Goal: Task Accomplishment & Management: Complete application form

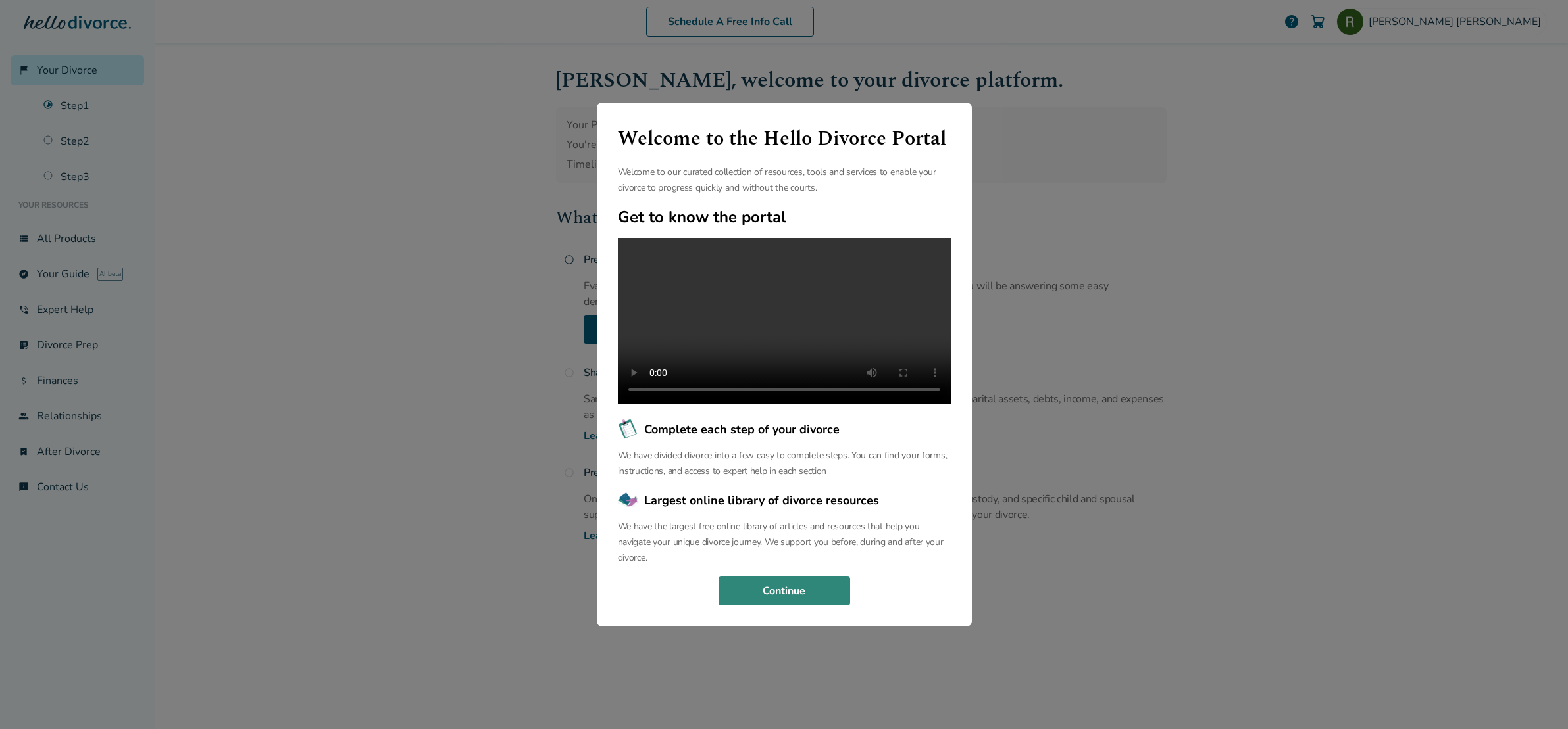
click at [796, 601] on button "Continue" at bounding box center [784, 591] width 132 height 29
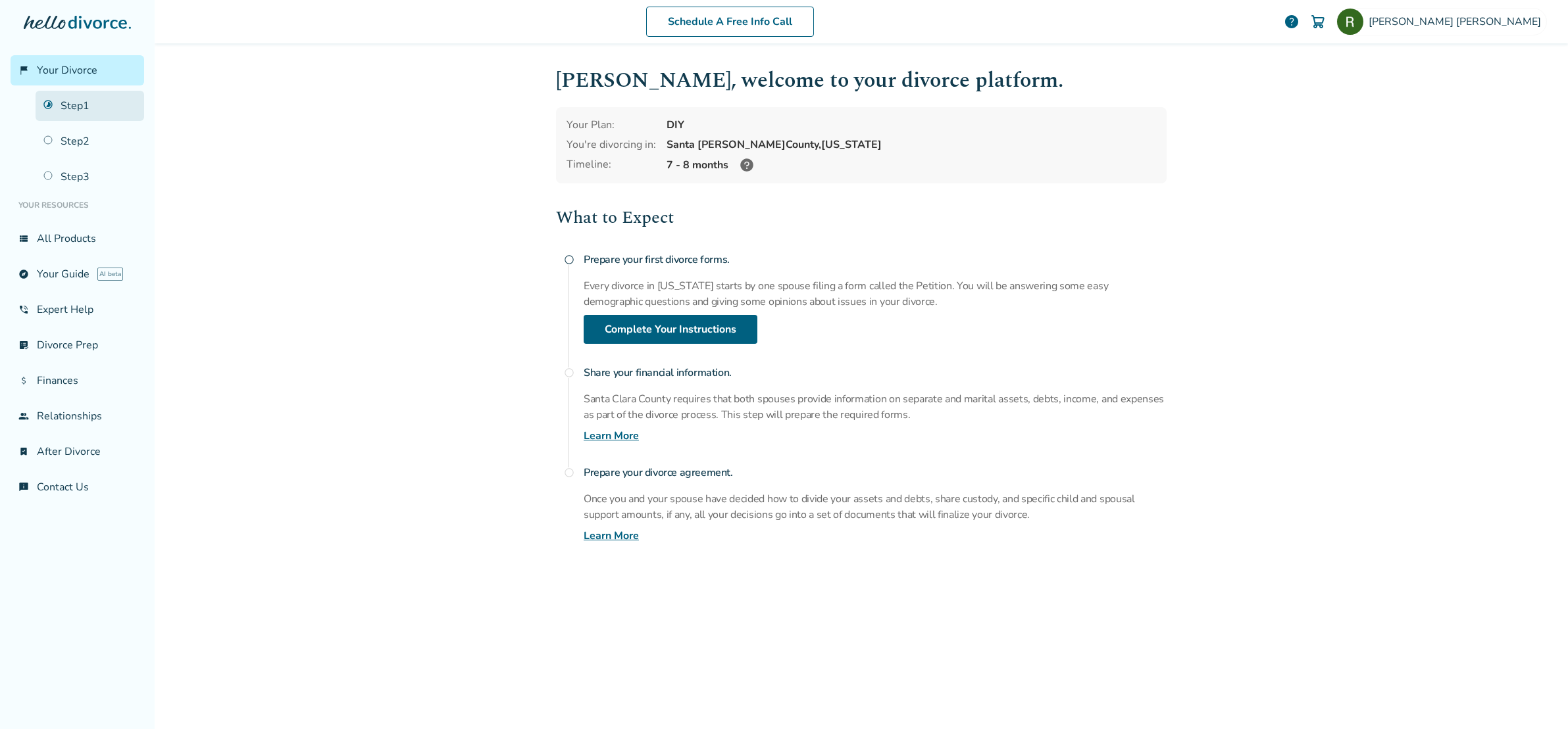
click at [75, 111] on link "Step 1" at bounding box center [90, 105] width 109 height 30
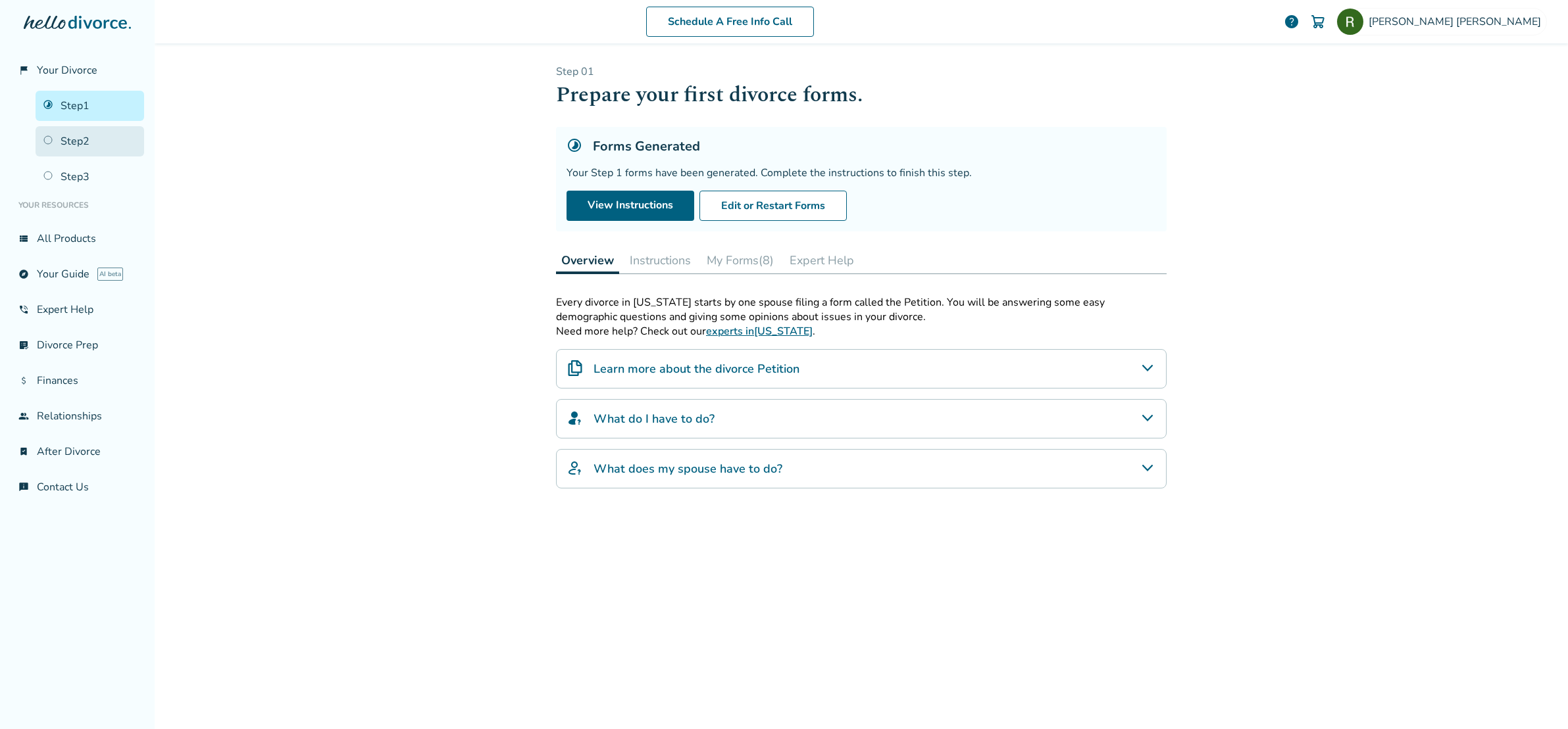
click at [75, 139] on link "Step 2" at bounding box center [90, 141] width 109 height 30
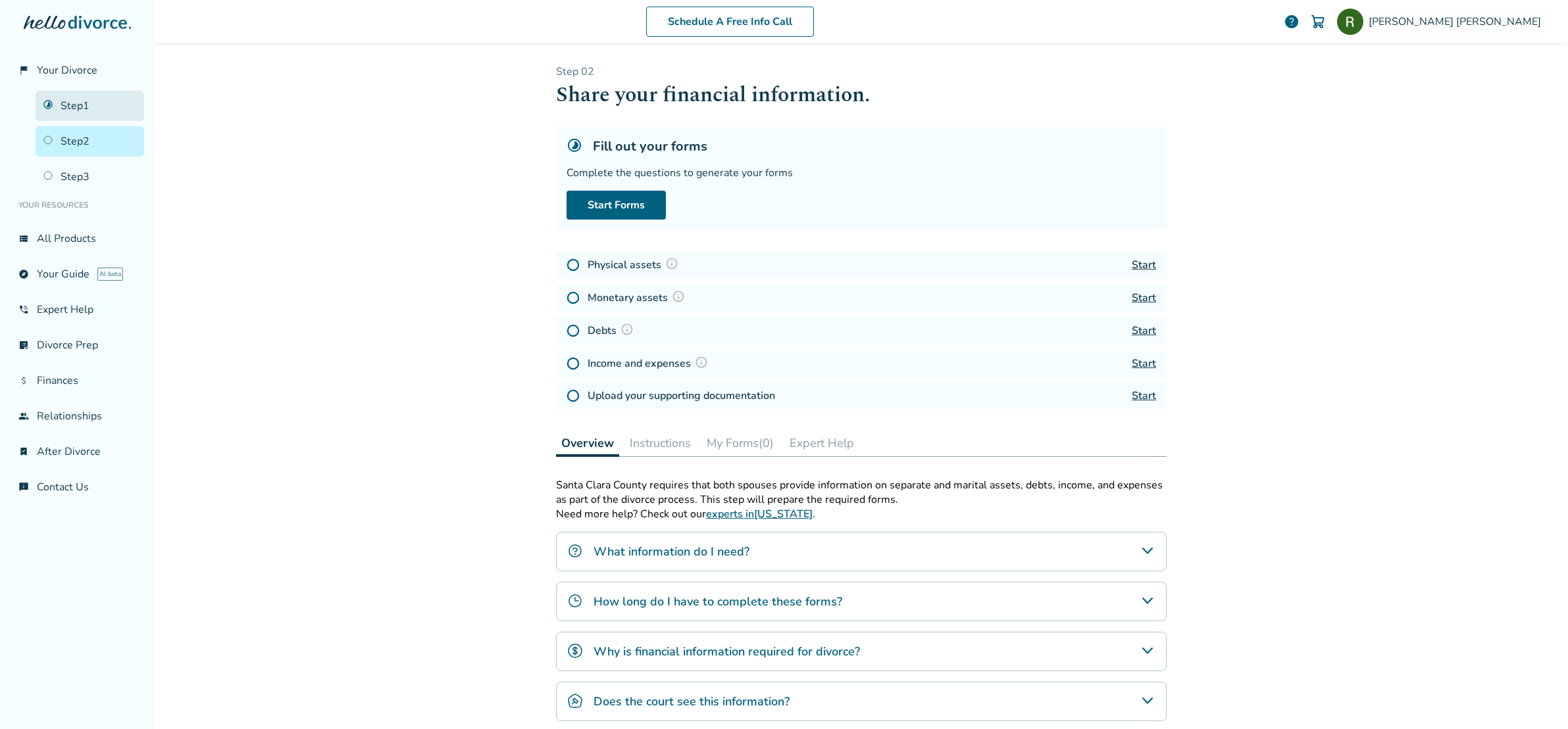
click at [71, 106] on link "Step 1" at bounding box center [90, 105] width 109 height 30
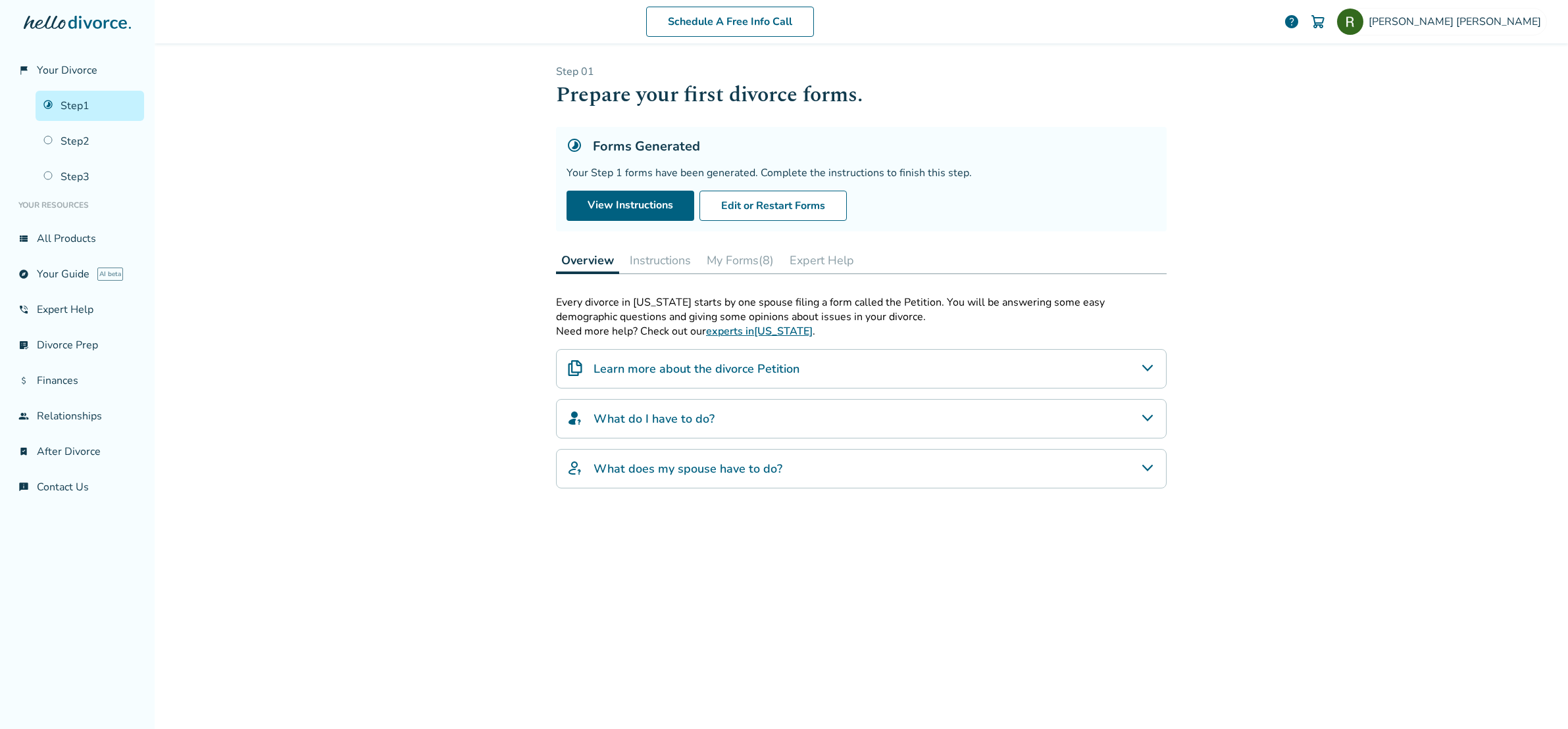
click at [651, 267] on button "Instructions" at bounding box center [660, 260] width 72 height 27
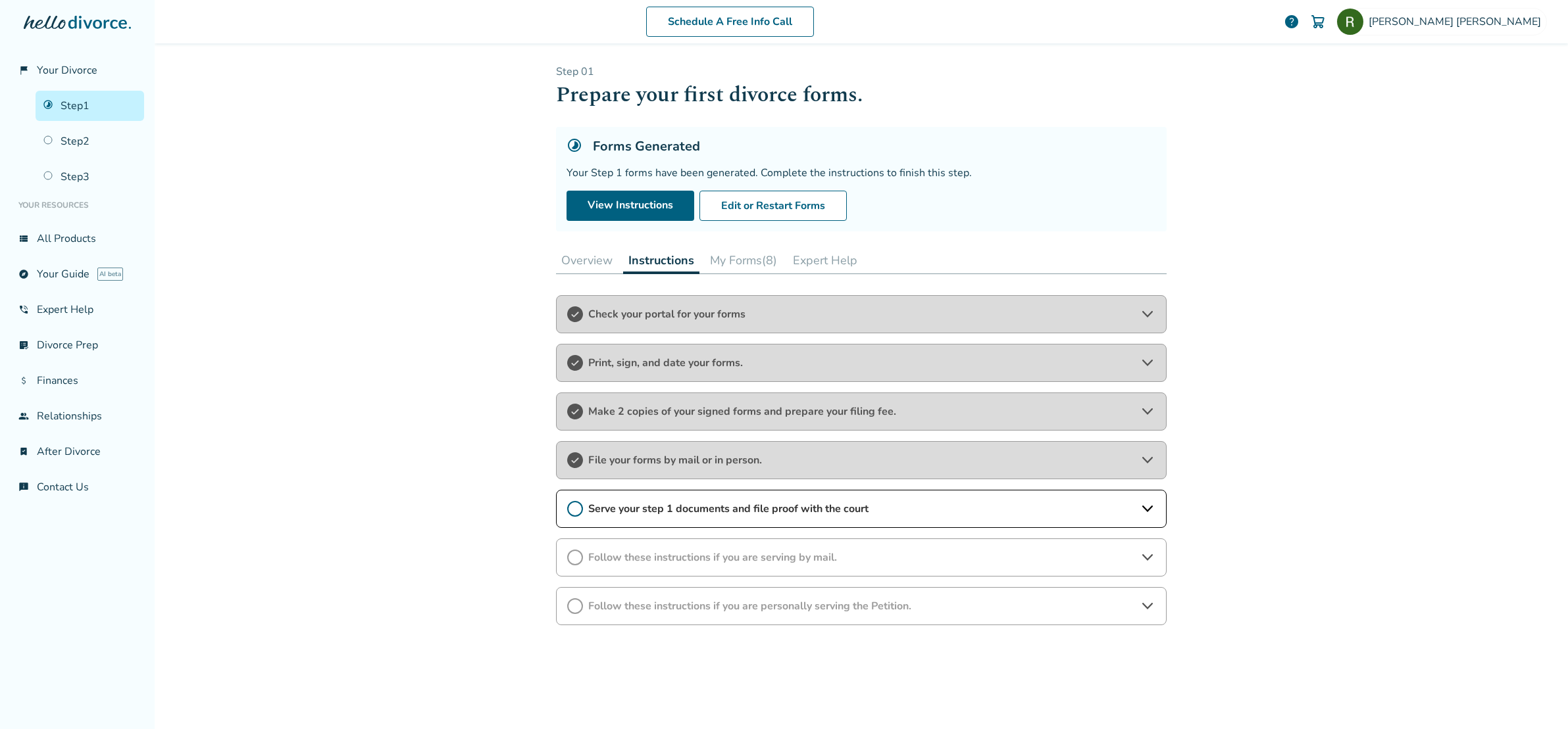
click at [576, 509] on icon at bounding box center [574, 509] width 16 height 16
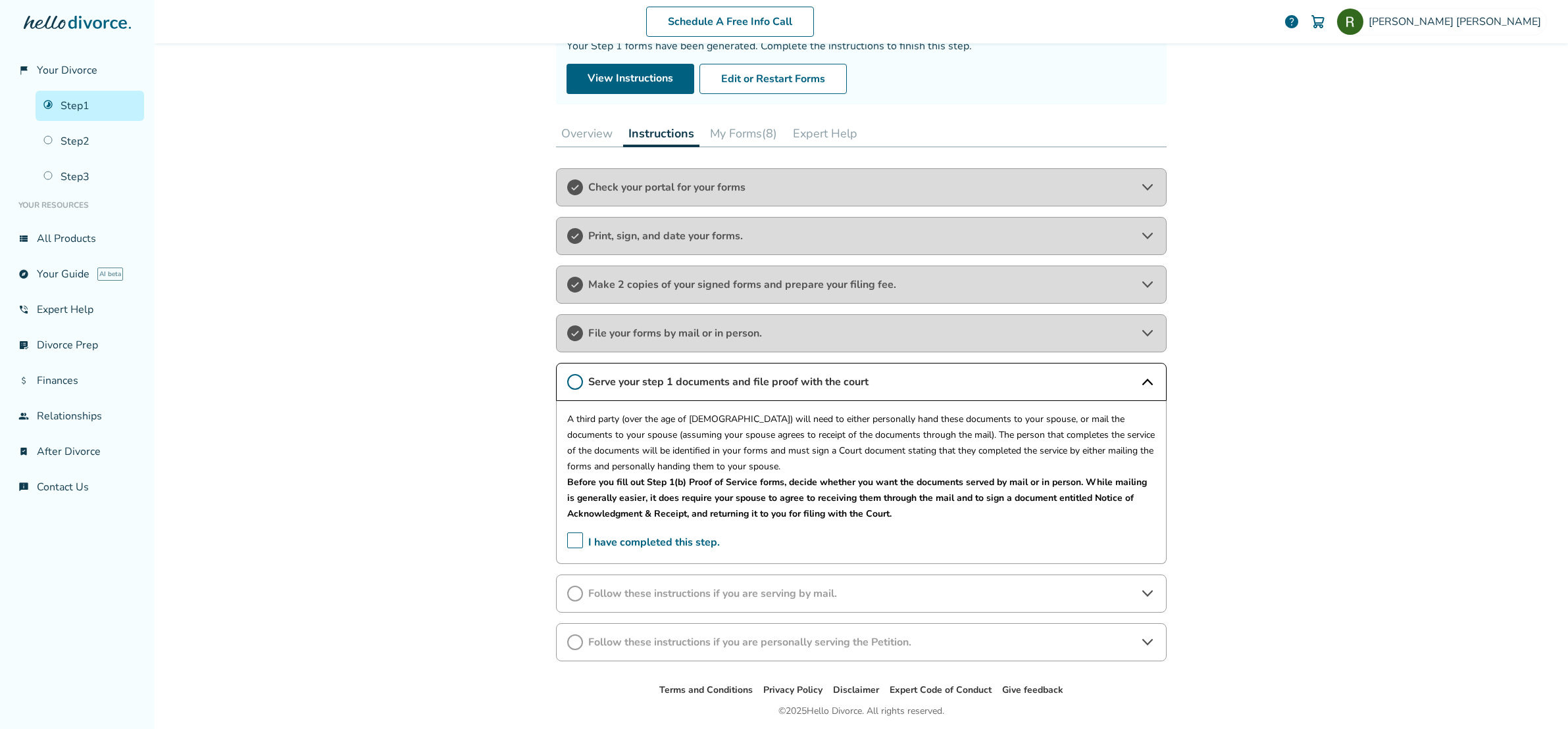
scroll to position [172, 0]
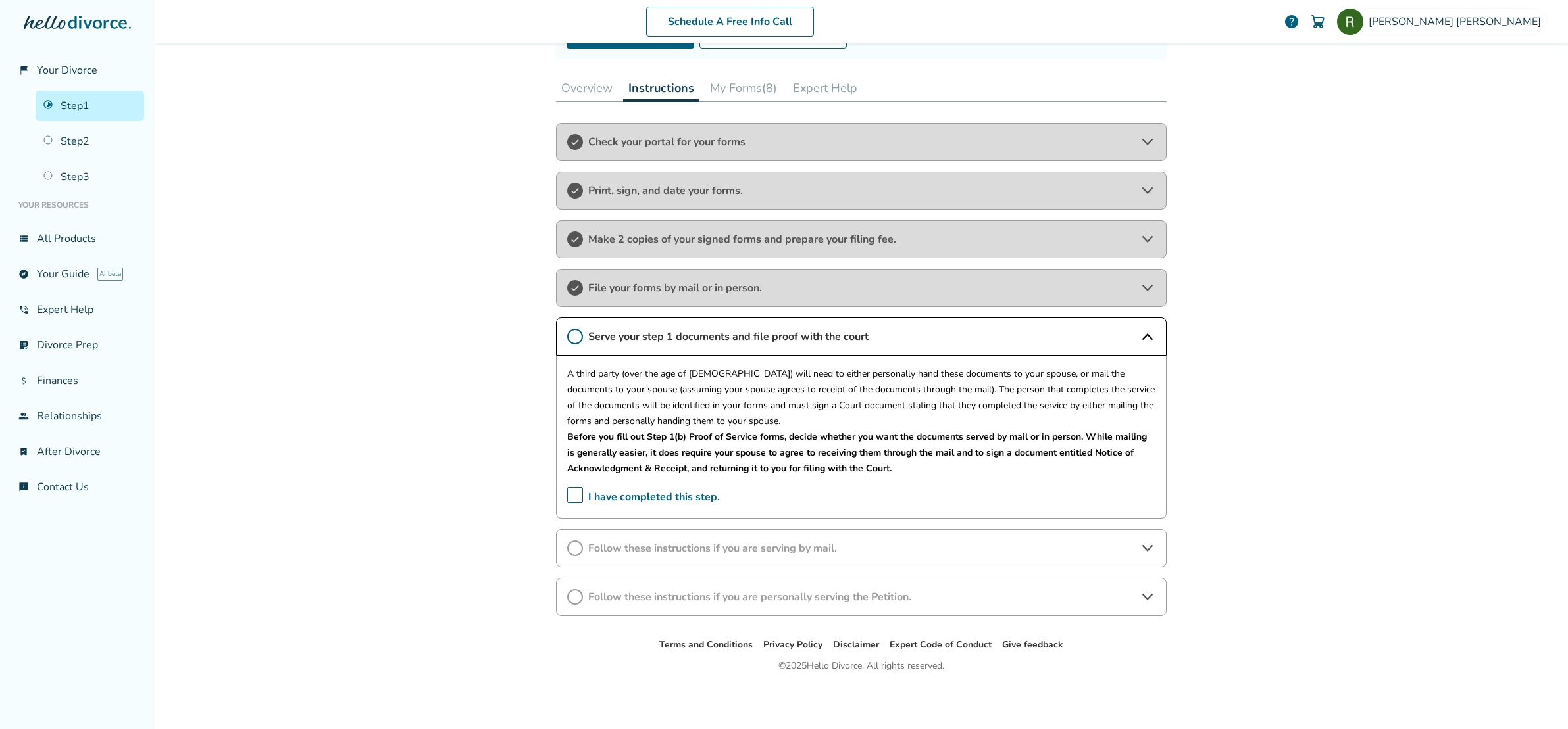
click at [578, 499] on span "I have completed this step." at bounding box center [643, 498] width 153 height 20
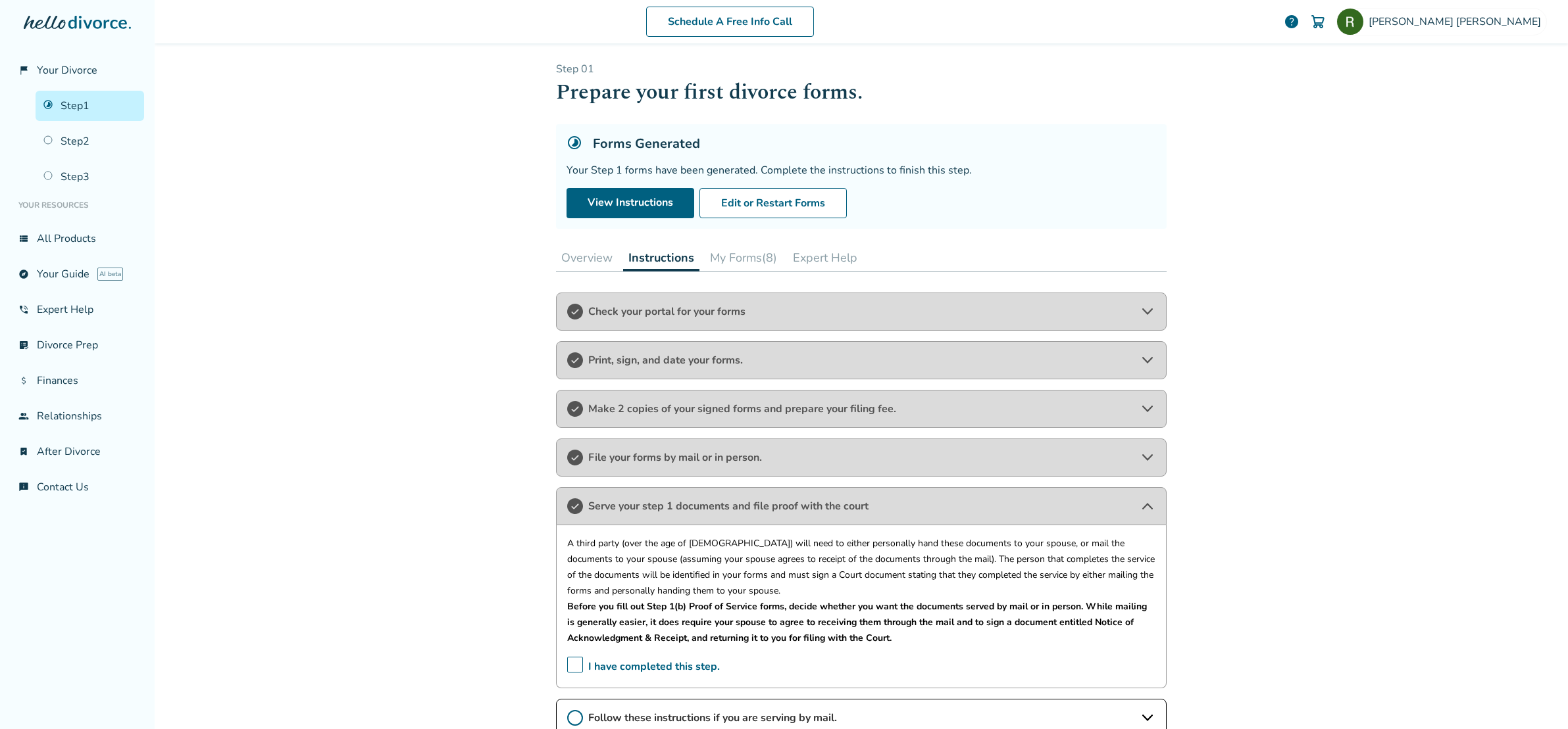
scroll to position [0, 0]
click at [736, 253] on button "My Forms (8)" at bounding box center [743, 260] width 77 height 27
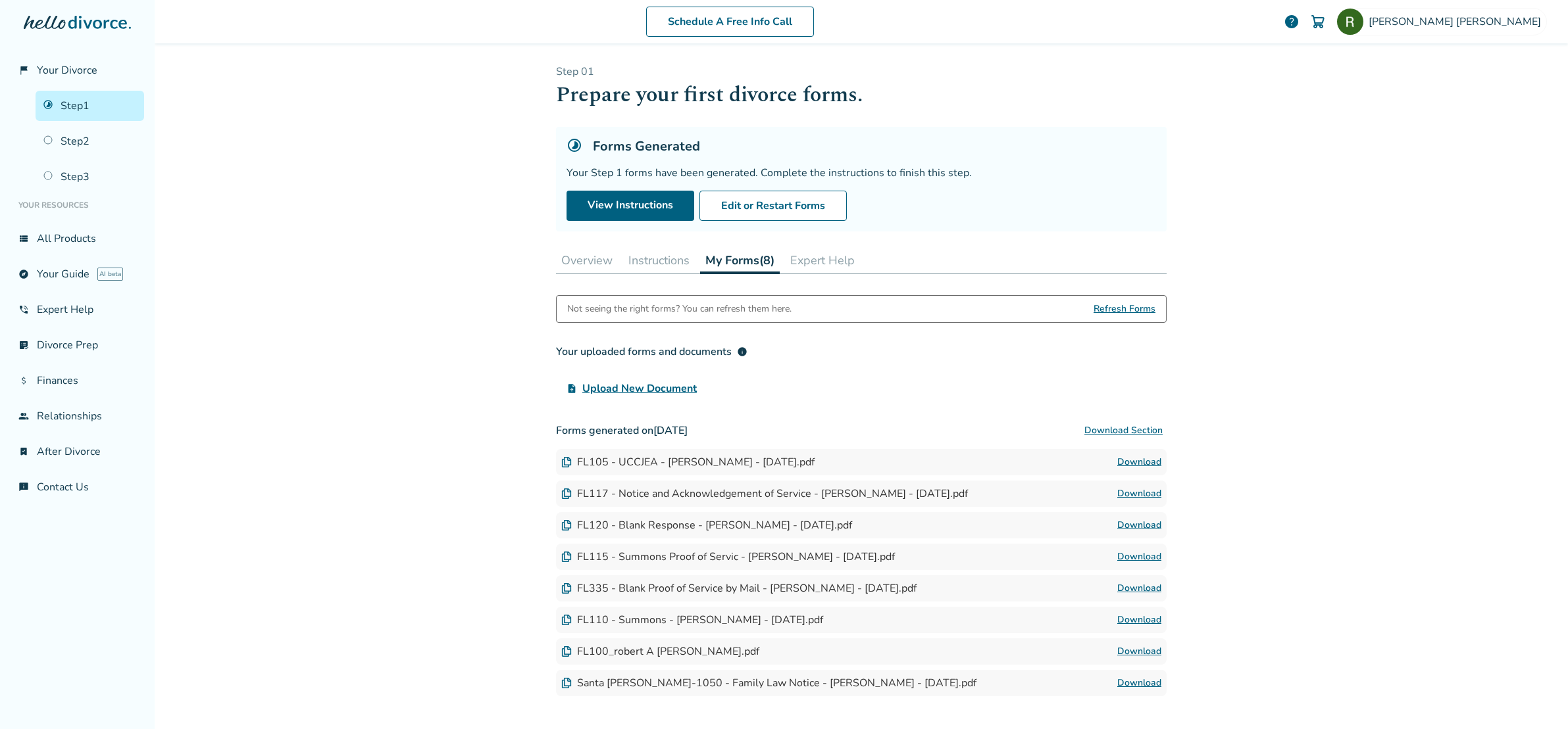
click at [812, 266] on button "Expert Help" at bounding box center [821, 260] width 75 height 27
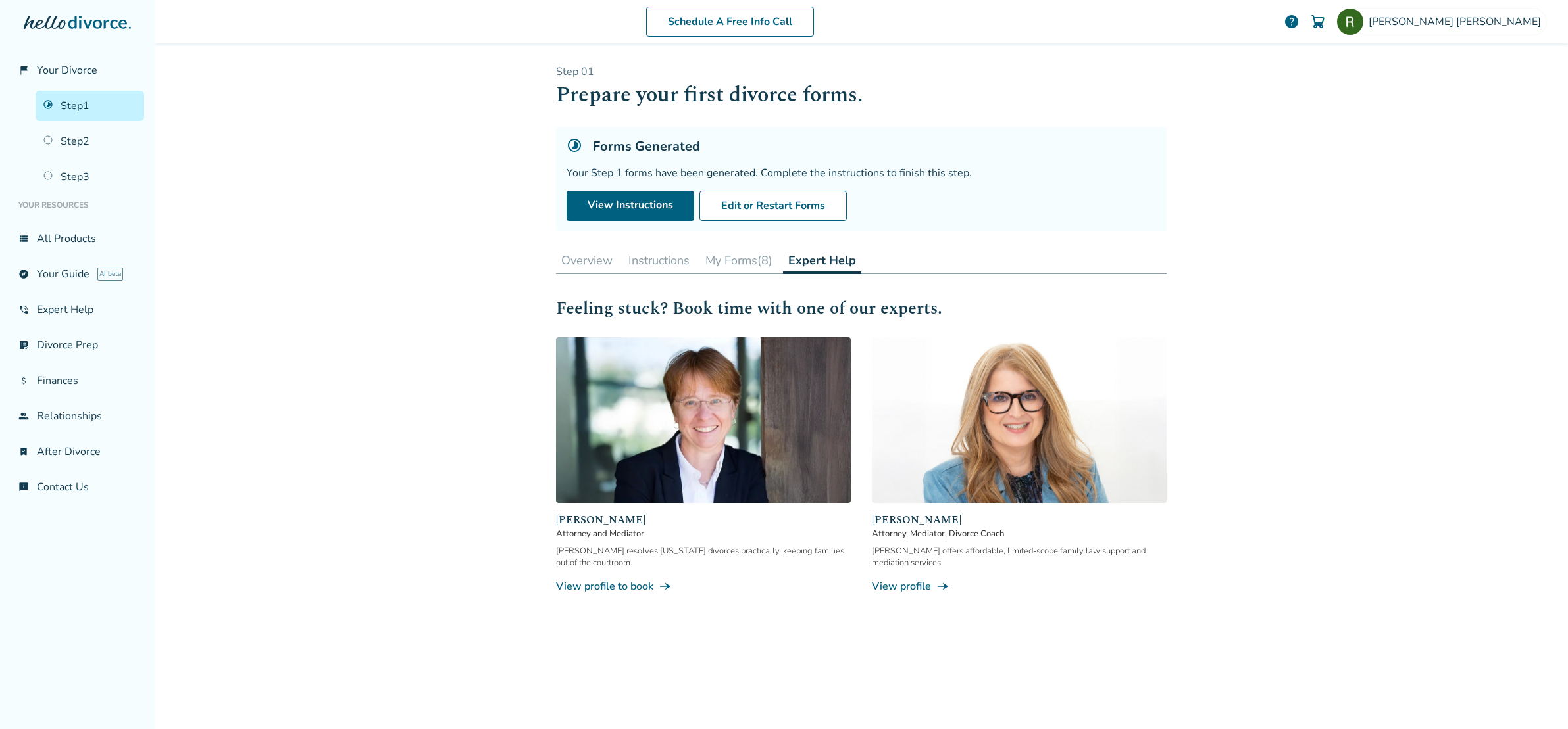
click at [648, 263] on button "Instructions" at bounding box center [659, 260] width 72 height 27
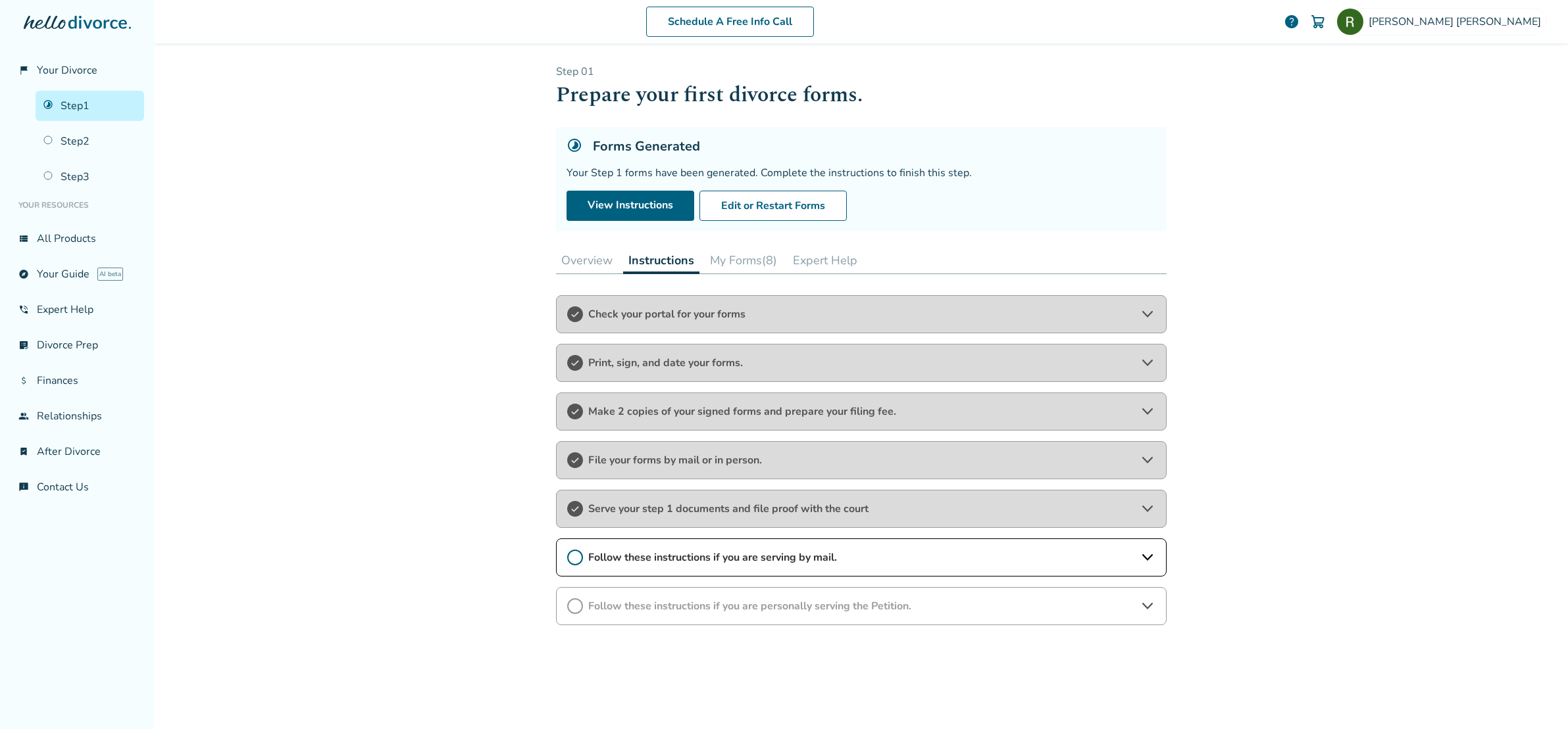
click at [572, 260] on button "Overview" at bounding box center [586, 260] width 62 height 27
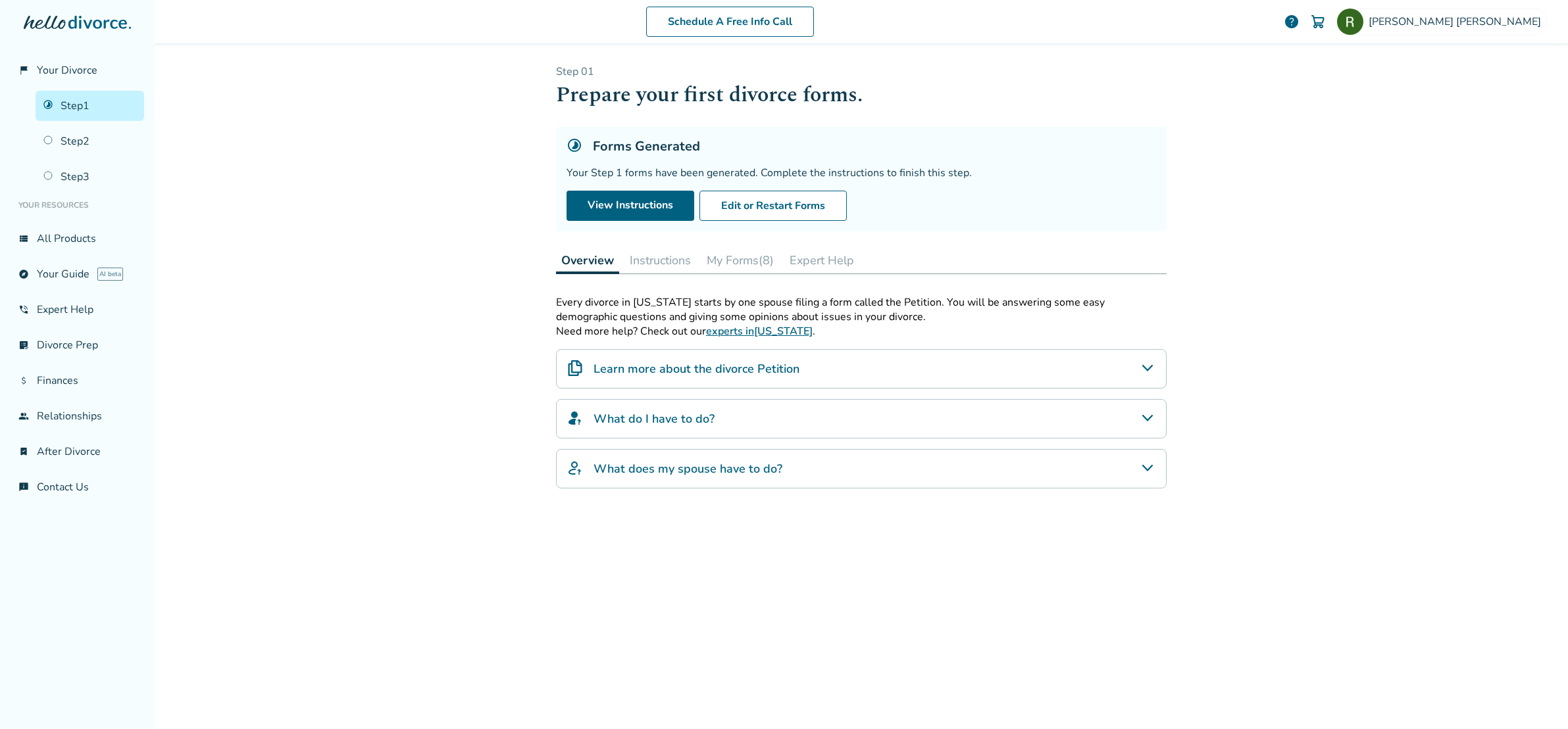
click at [651, 415] on h4 "What do I have to do?" at bounding box center [654, 418] width 121 height 18
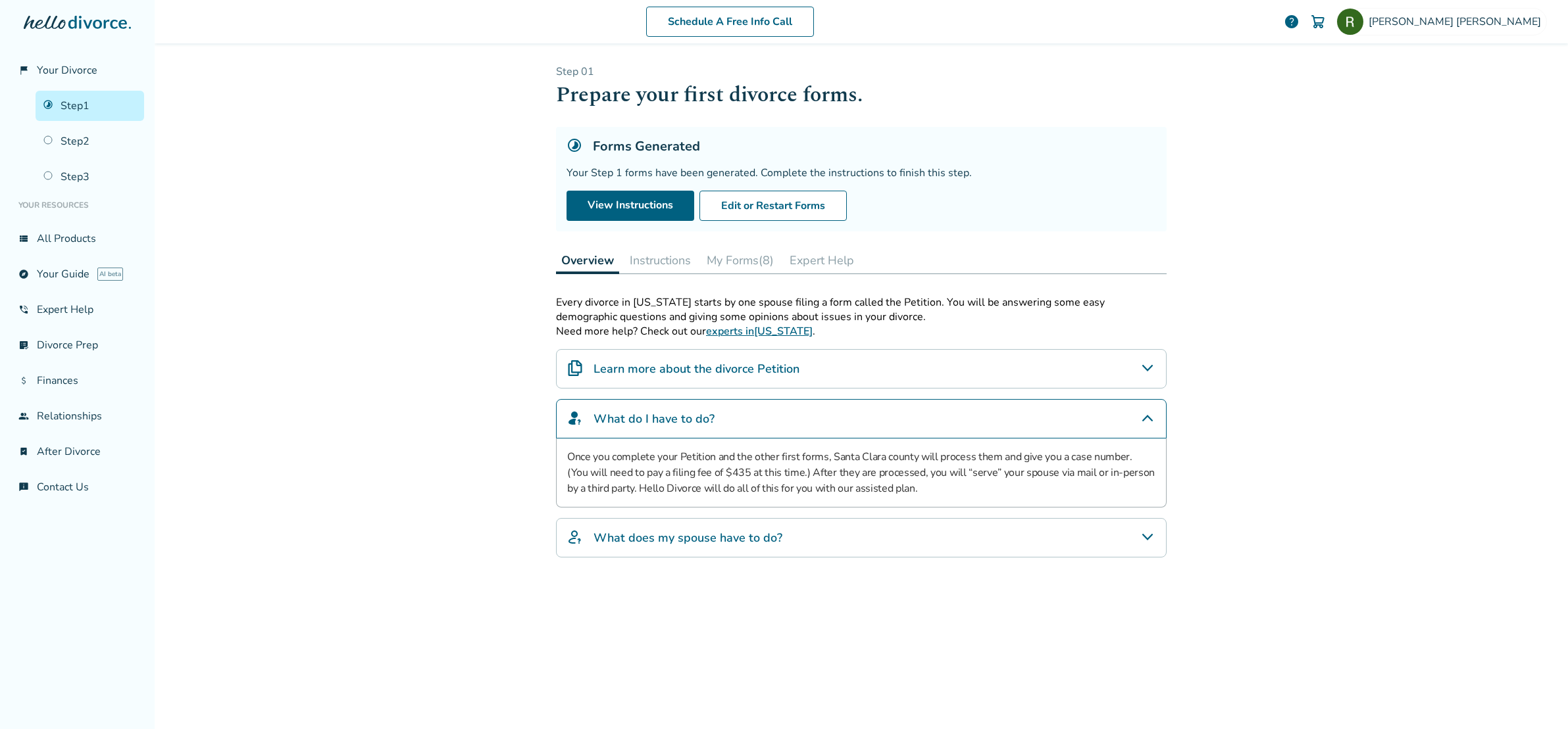
click at [633, 526] on div "What does my spouse have to do?" at bounding box center [861, 537] width 610 height 40
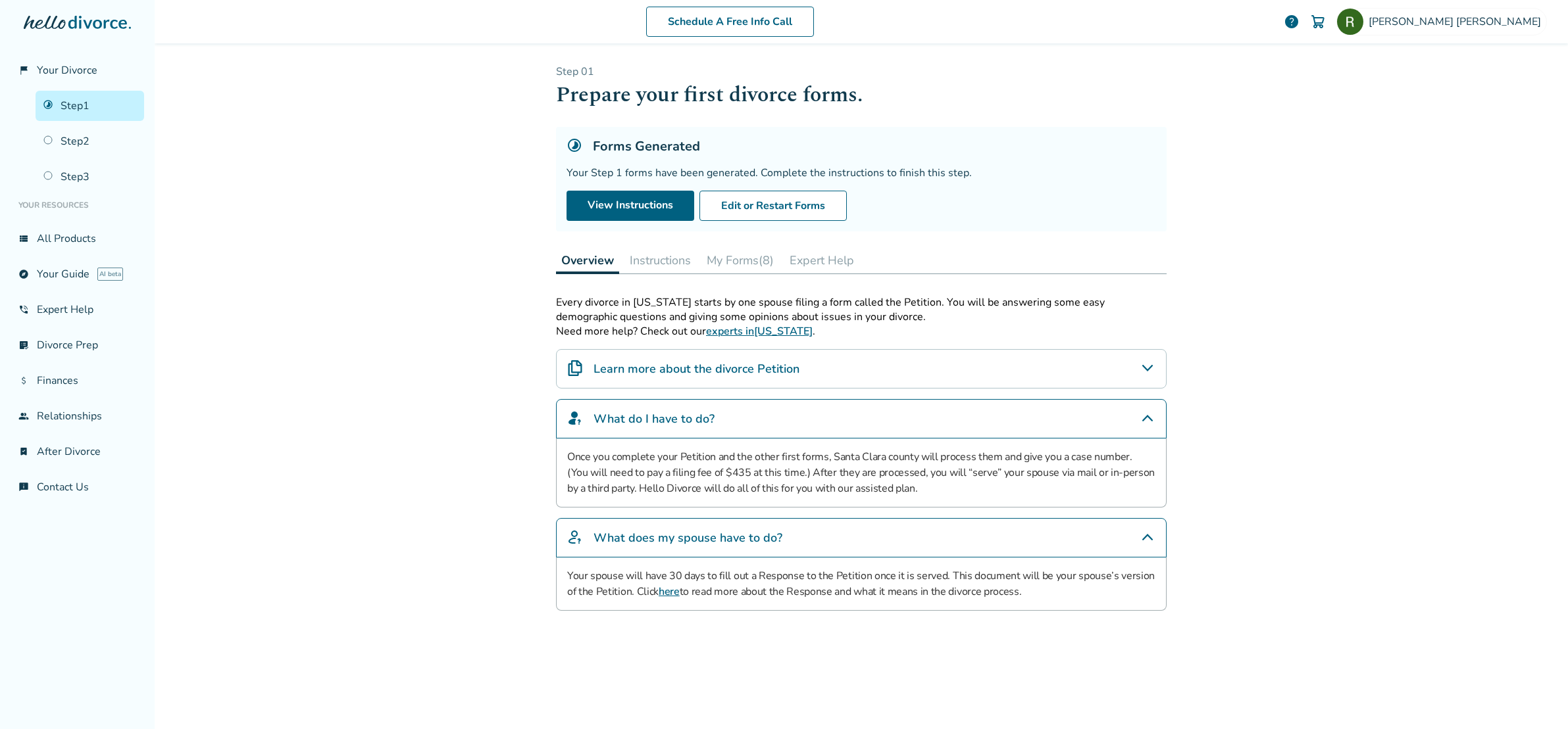
click at [650, 263] on button "Instructions" at bounding box center [660, 260] width 72 height 27
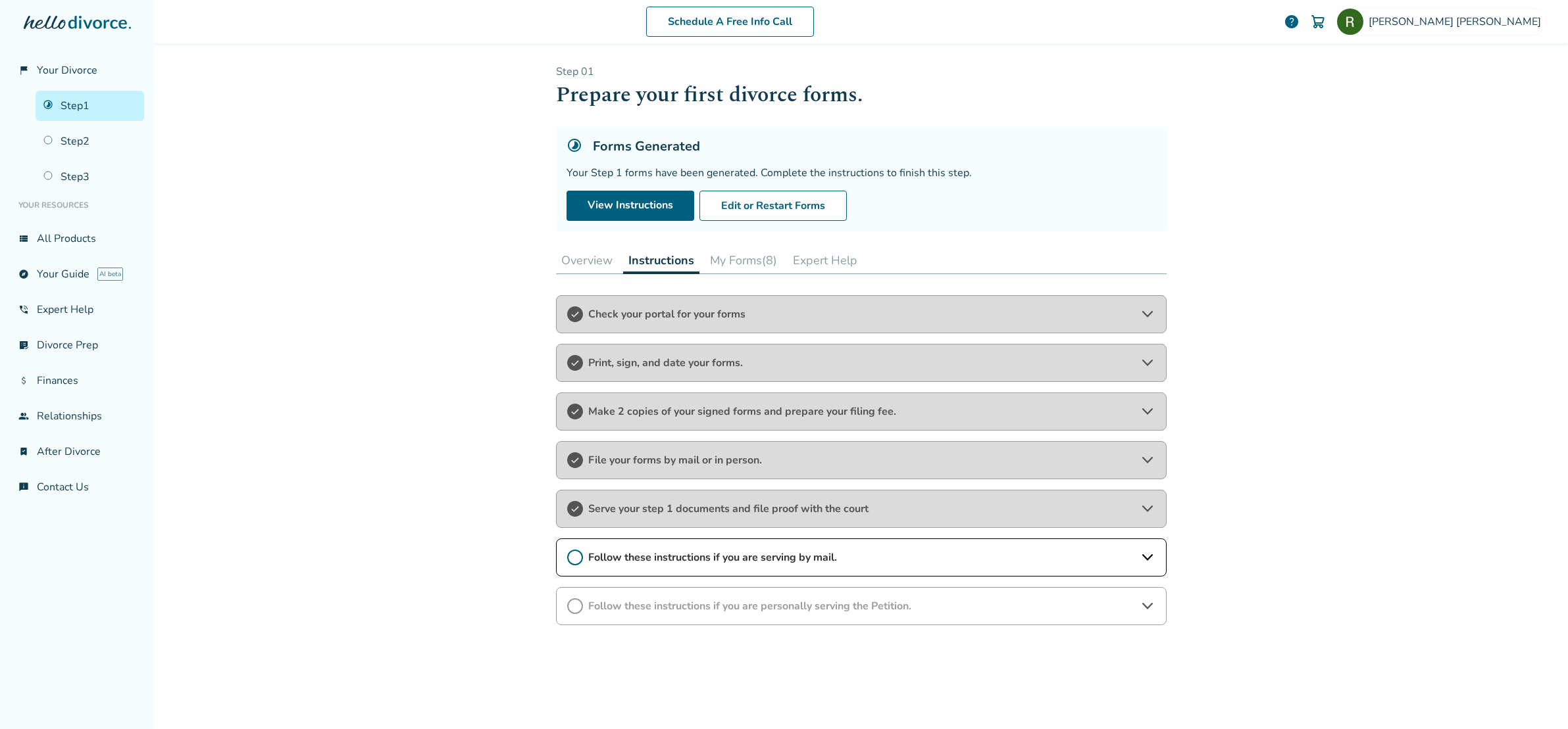
click at [567, 559] on icon at bounding box center [574, 558] width 16 height 16
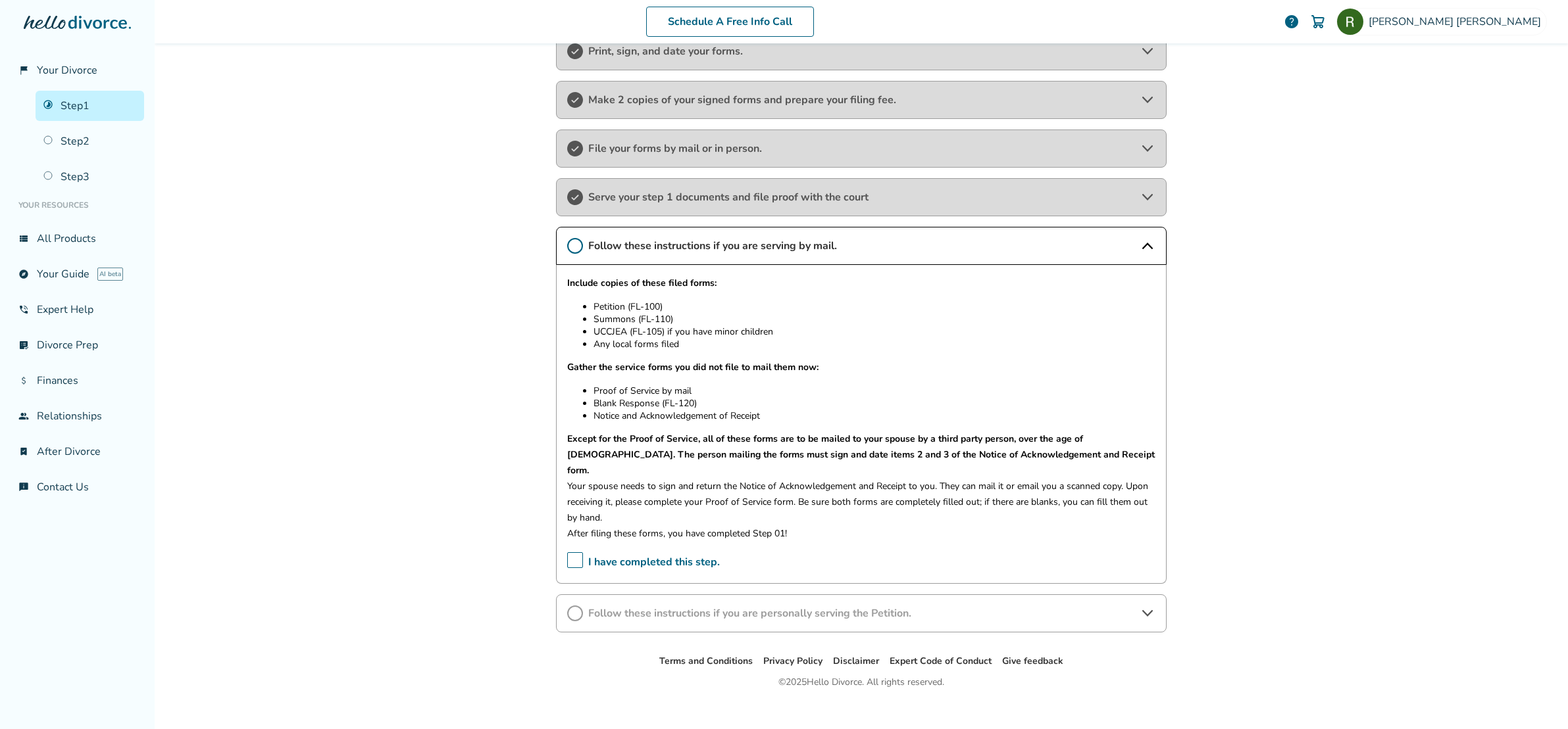
scroll to position [312, 0]
click at [572, 552] on span "I have completed this step." at bounding box center [643, 562] width 153 height 20
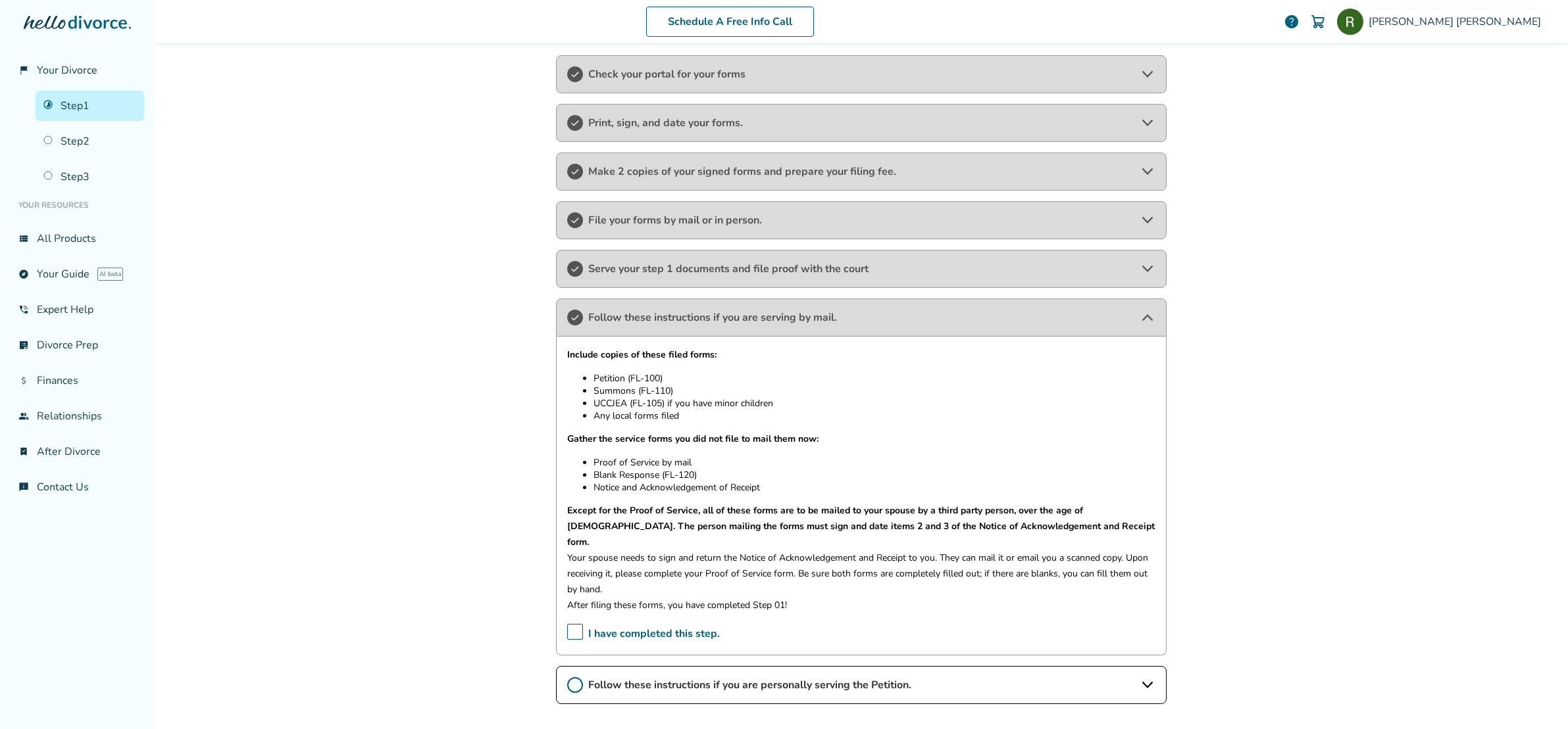
scroll to position [304, 0]
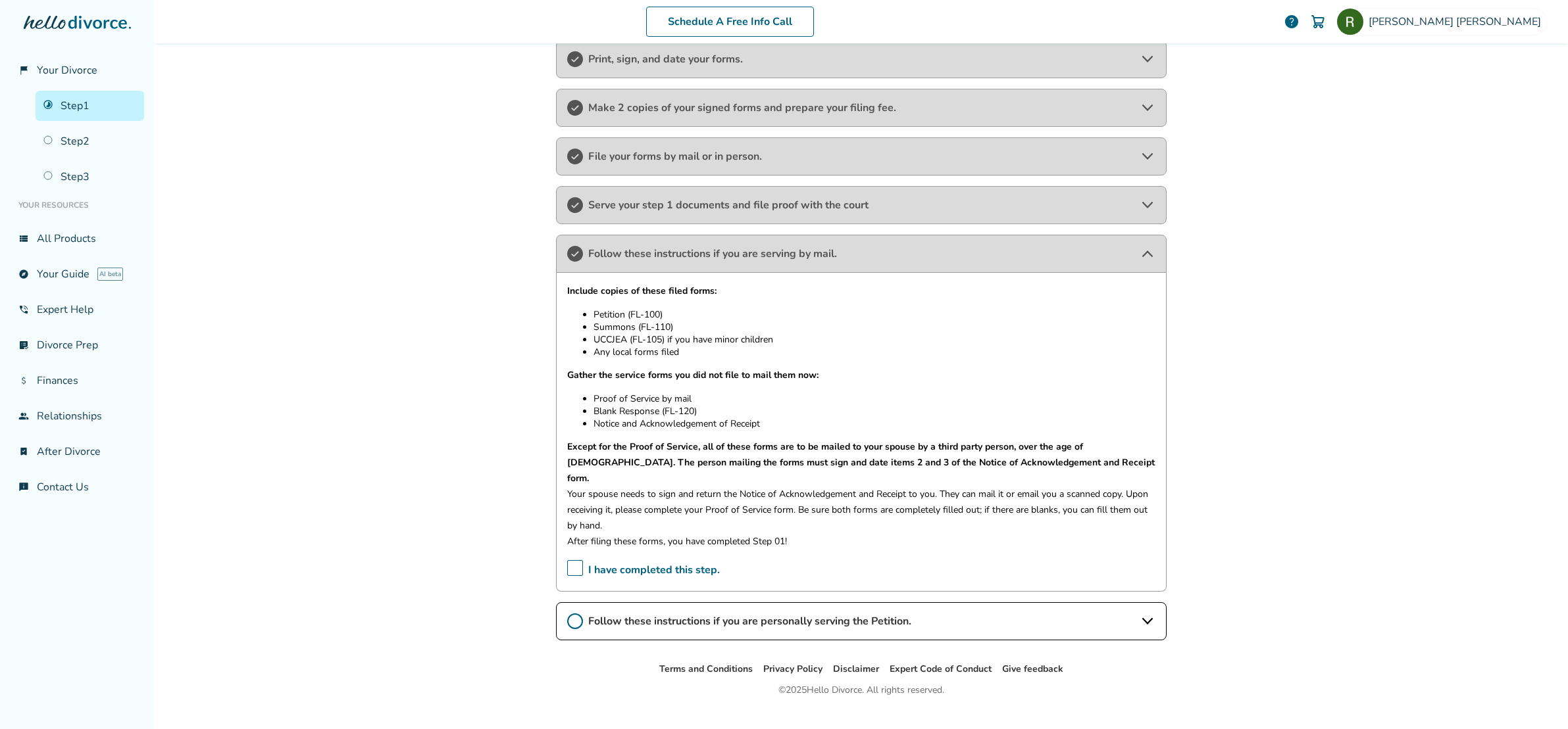
click at [1144, 256] on icon at bounding box center [1147, 253] width 16 height 16
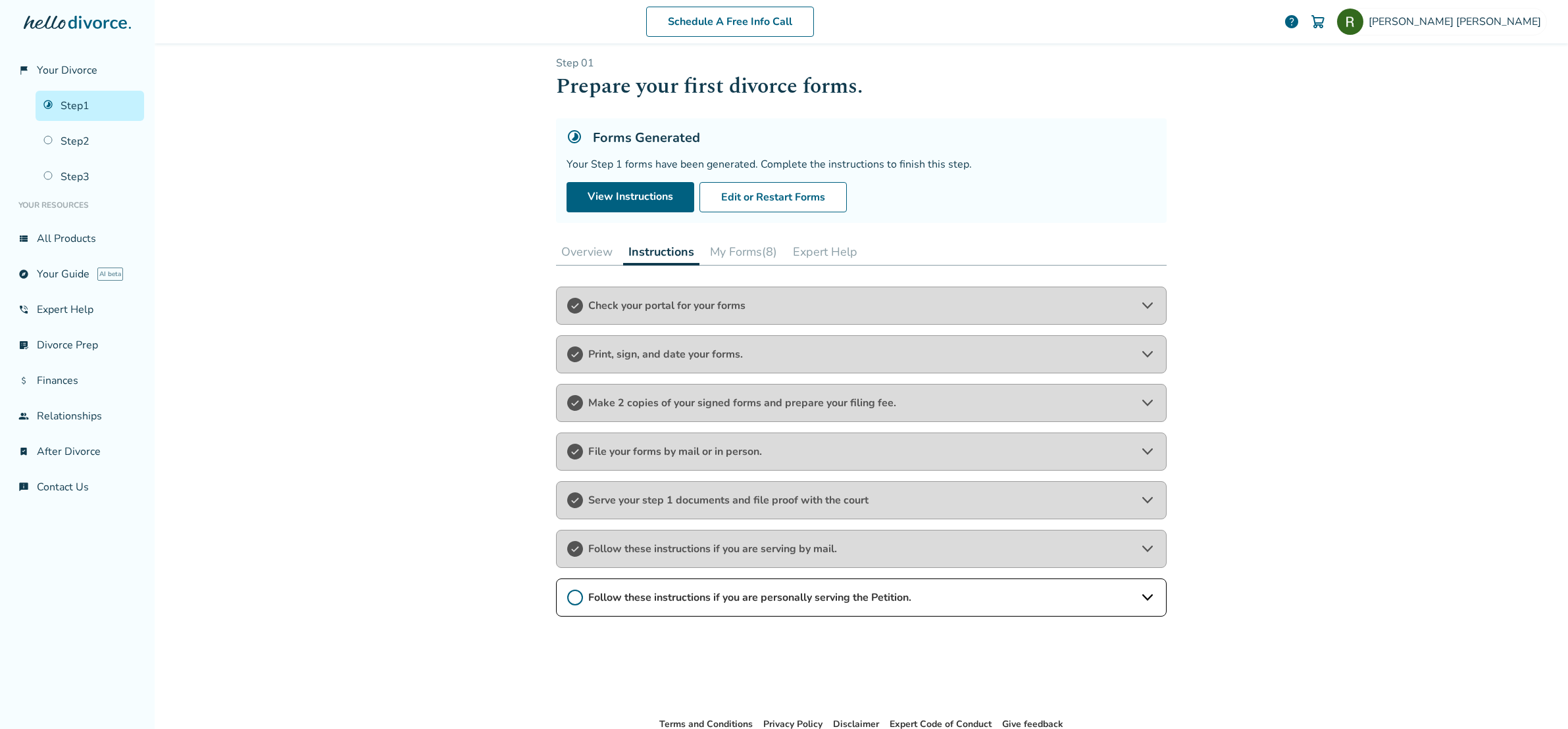
scroll to position [0, 0]
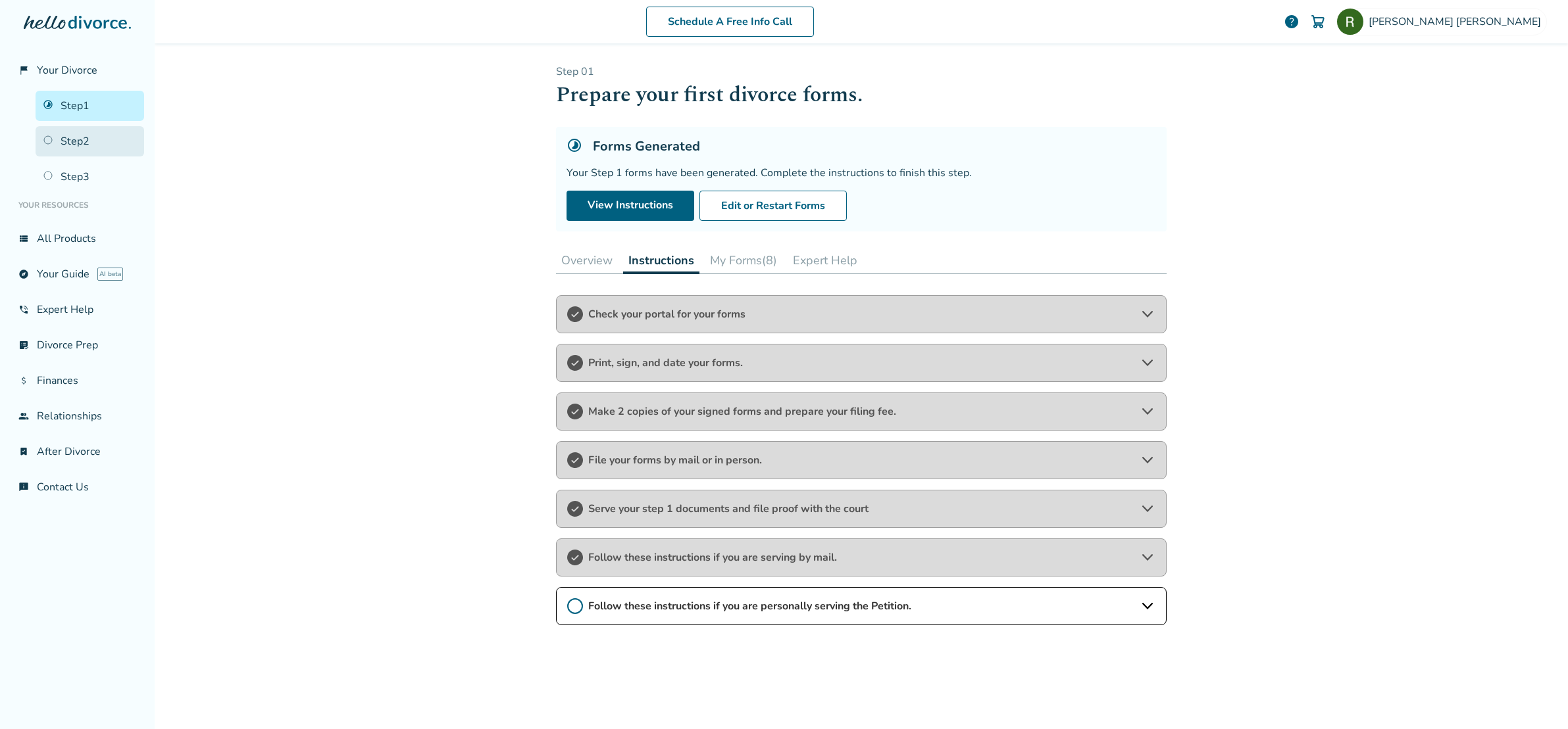
click at [76, 146] on link "Step 2" at bounding box center [90, 141] width 109 height 30
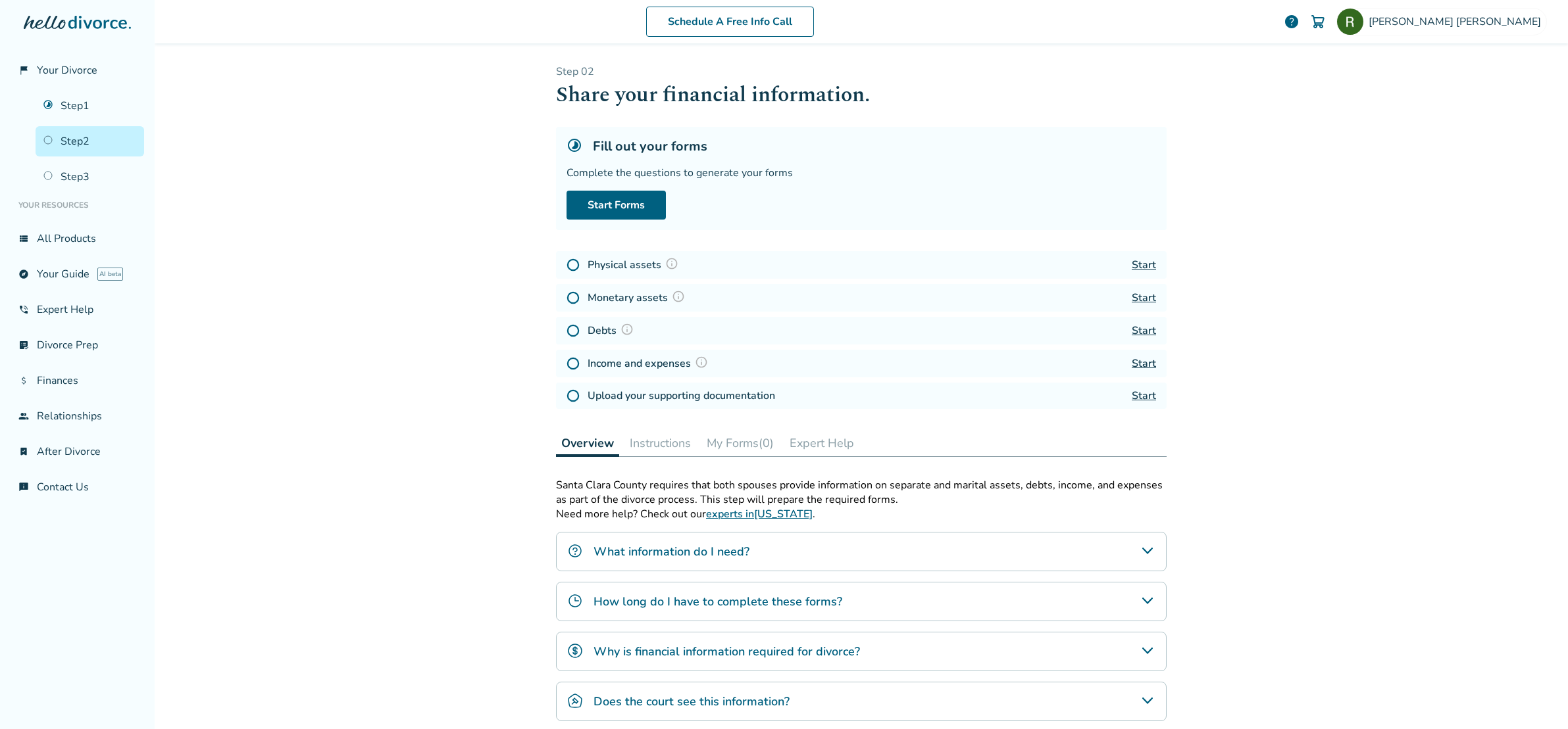
click at [670, 265] on img at bounding box center [672, 264] width 13 height 13
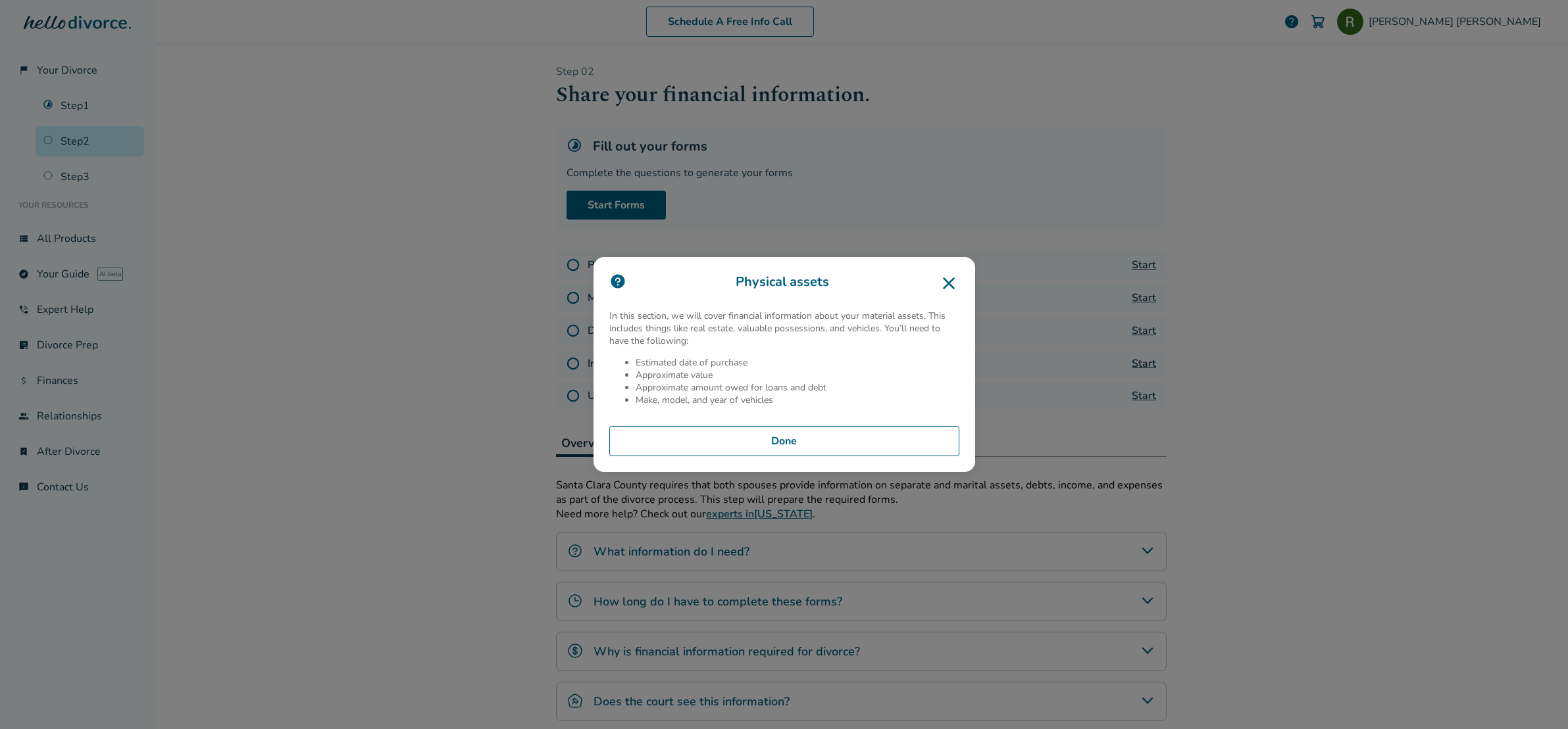
click at [949, 282] on icon at bounding box center [949, 283] width 12 height 12
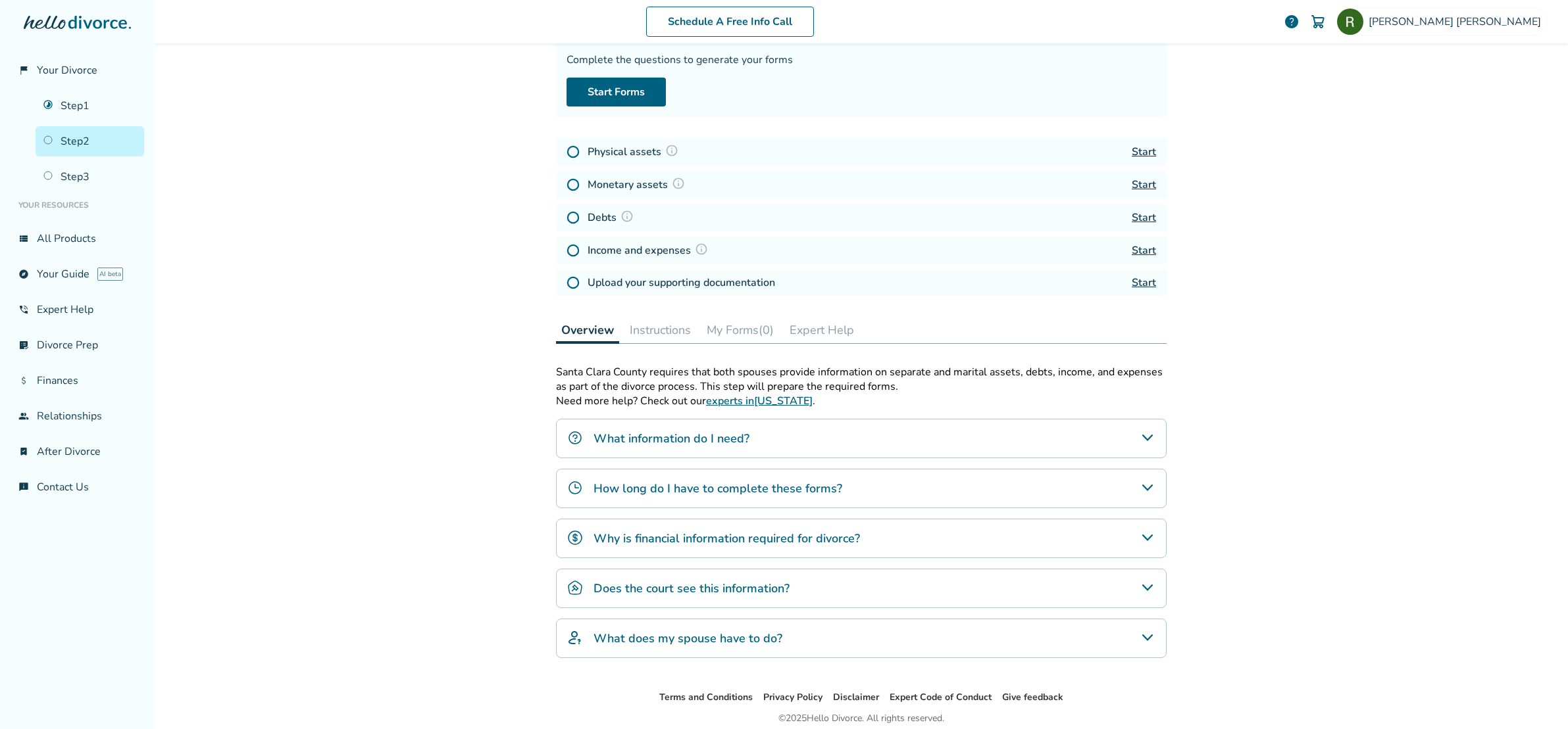
scroll to position [92, 0]
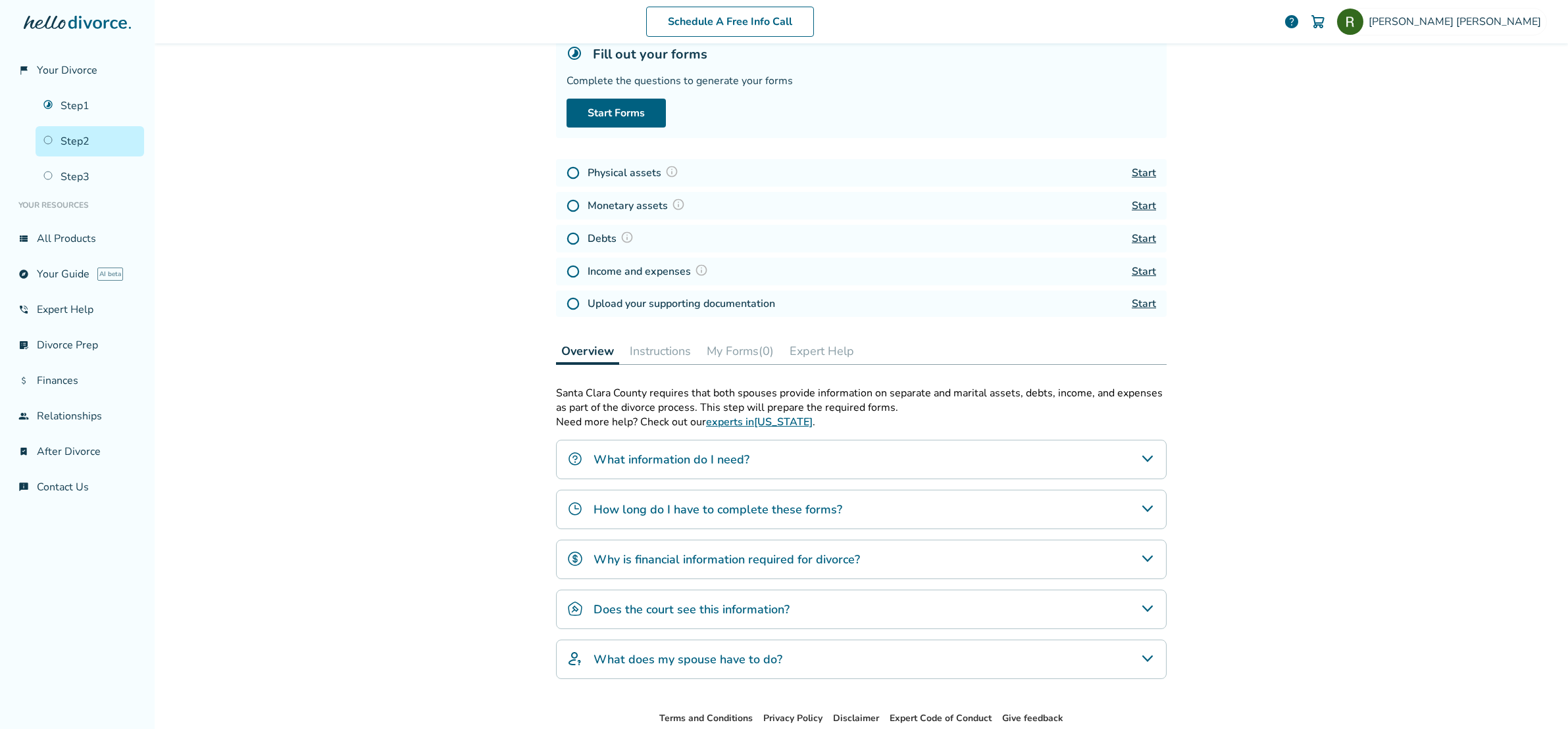
click at [1140, 461] on icon "What information do I need?" at bounding box center [1147, 459] width 16 height 16
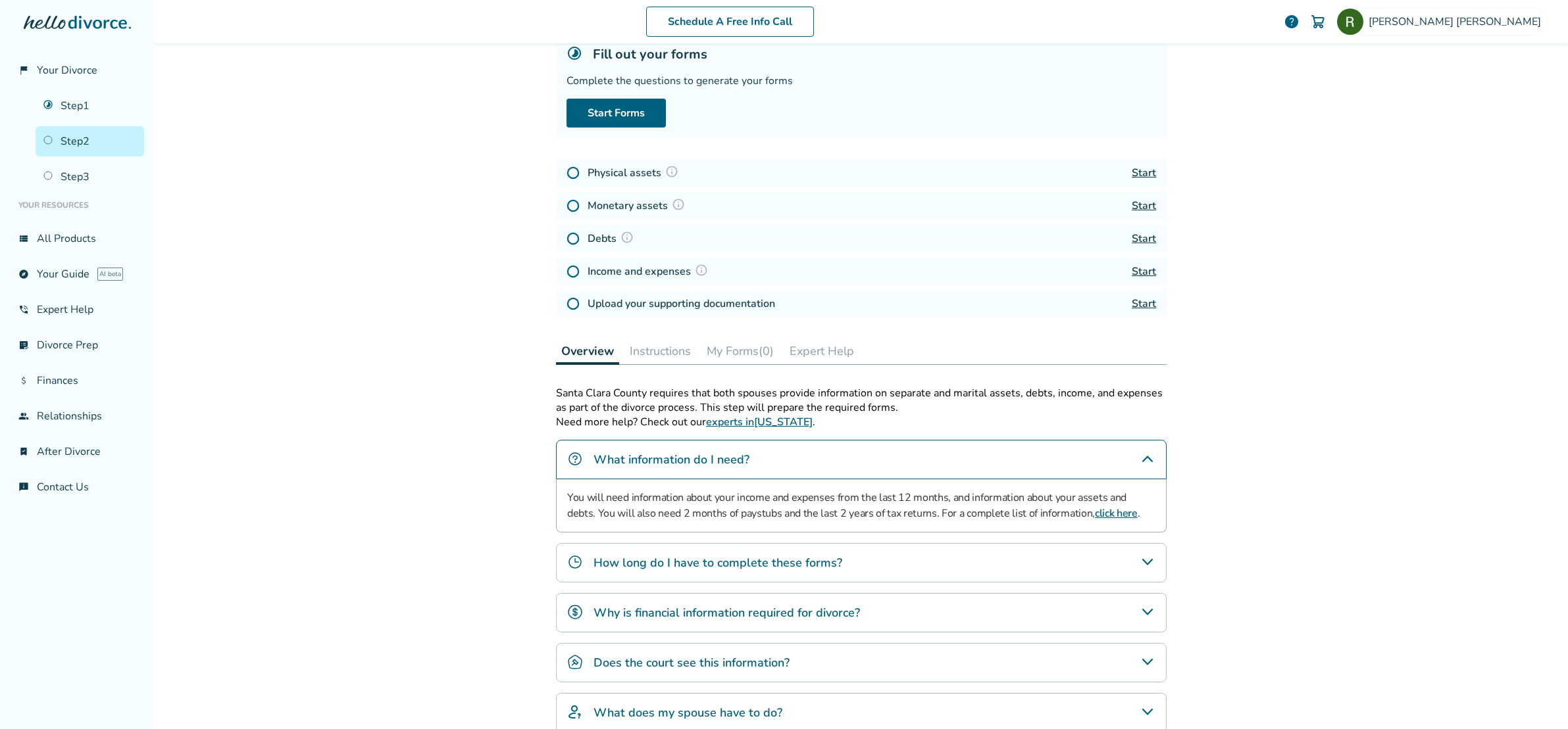
click at [1137, 176] on link "Start" at bounding box center [1144, 173] width 24 height 15
